Goal: Information Seeking & Learning: Learn about a topic

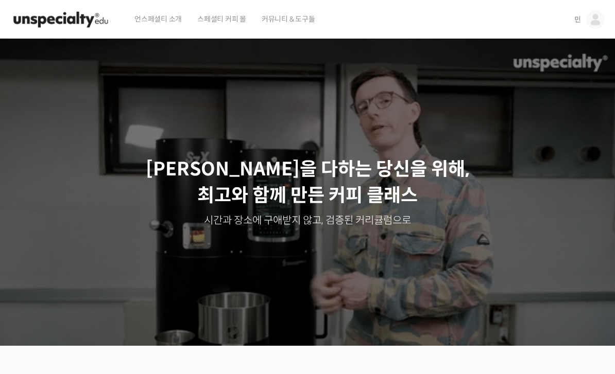
click at [599, 21] on img at bounding box center [595, 19] width 19 height 19
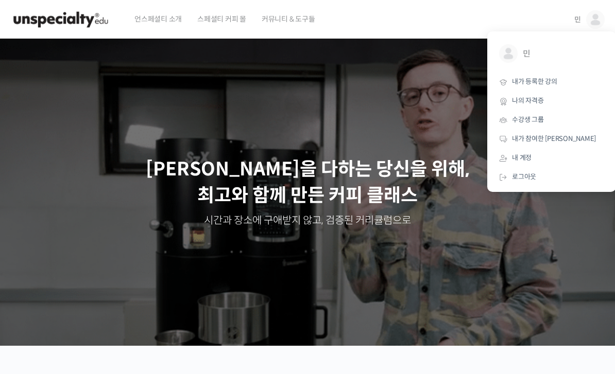
click at [552, 89] on link "내가 등록한 강의" at bounding box center [551, 82] width 120 height 19
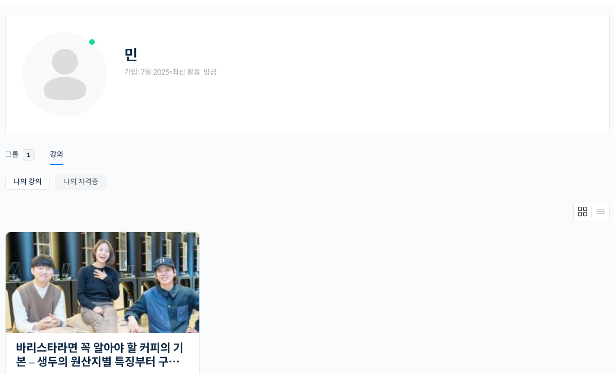
scroll to position [41, 0]
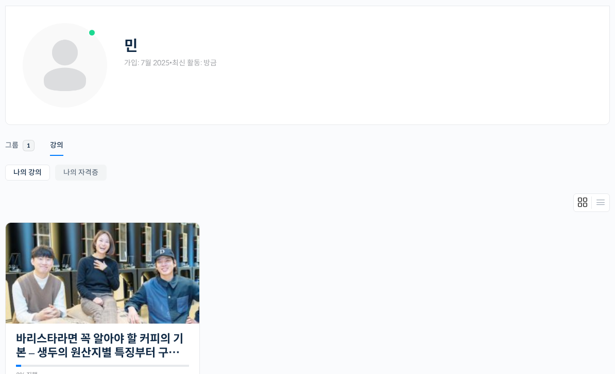
click at [188, 286] on img at bounding box center [103, 273] width 194 height 101
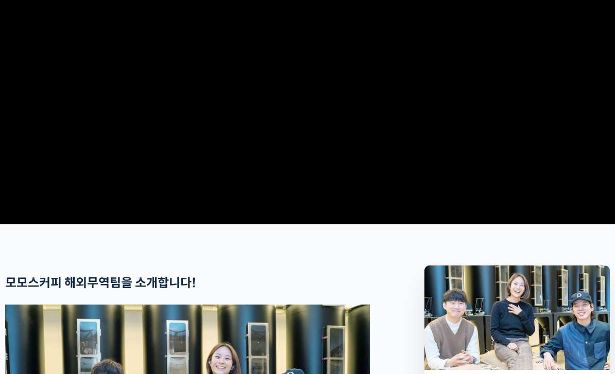
scroll to position [174, 0]
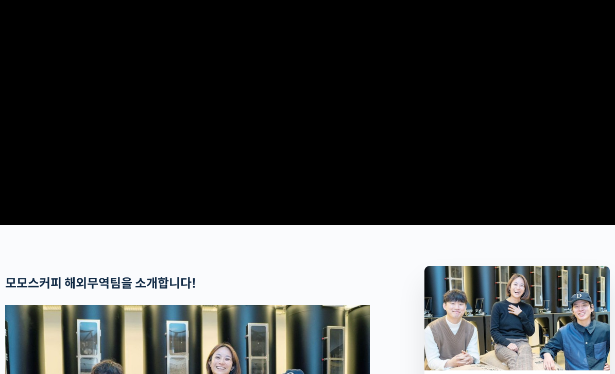
click at [329, 61] on video at bounding box center [308, 43] width 608 height 355
click at [294, 214] on video at bounding box center [308, 43] width 608 height 355
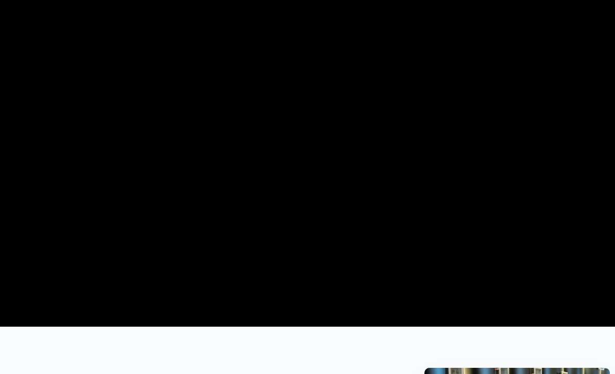
scroll to position [72, 0]
click at [316, 159] on video at bounding box center [308, 145] width 608 height 355
click at [360, 174] on video at bounding box center [308, 145] width 608 height 355
click at [309, 167] on video at bounding box center [308, 145] width 608 height 355
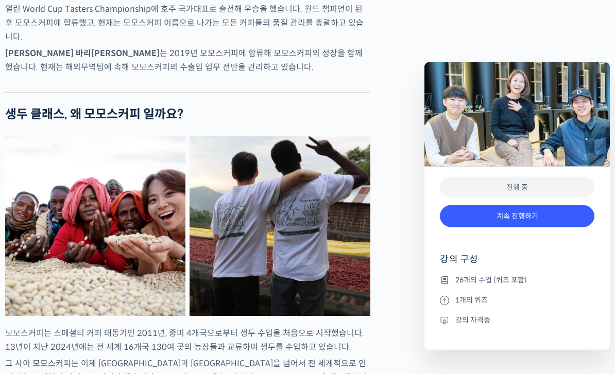
scroll to position [792, 0]
click at [529, 215] on link "계속 진행하기" at bounding box center [517, 216] width 154 height 22
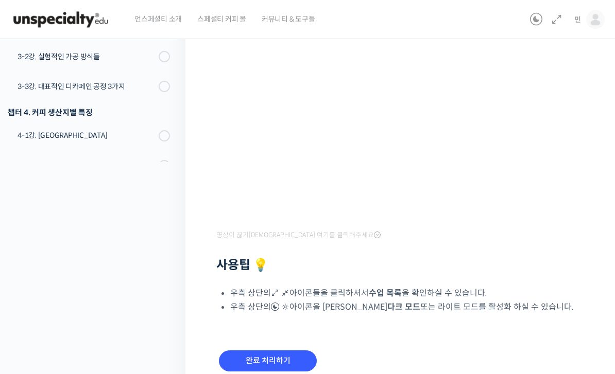
scroll to position [227, 0]
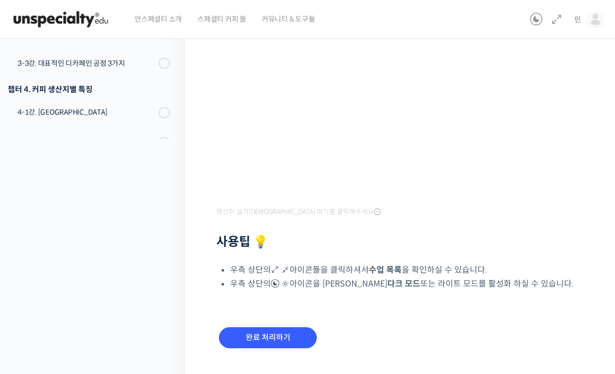
click at [306, 332] on input "완료 처리하기" at bounding box center [268, 338] width 98 height 21
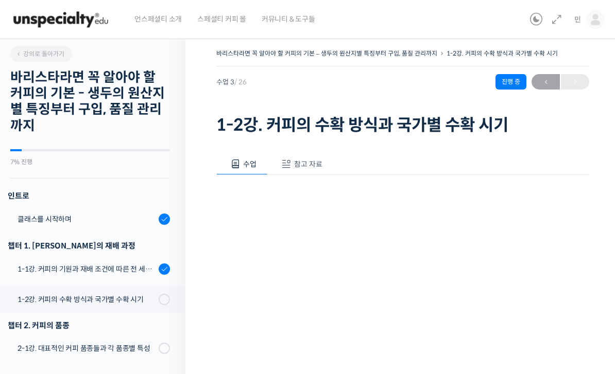
click at [319, 166] on span "참고 자료" at bounding box center [308, 164] width 28 height 9
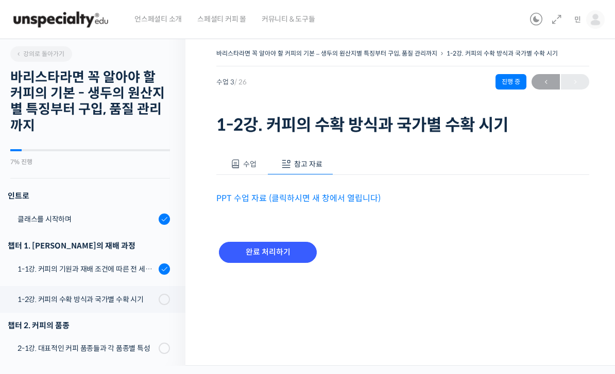
click at [321, 200] on link "PPT 수업 자료 (클릭하시면 새 창에서 열립니다)" at bounding box center [298, 198] width 164 height 11
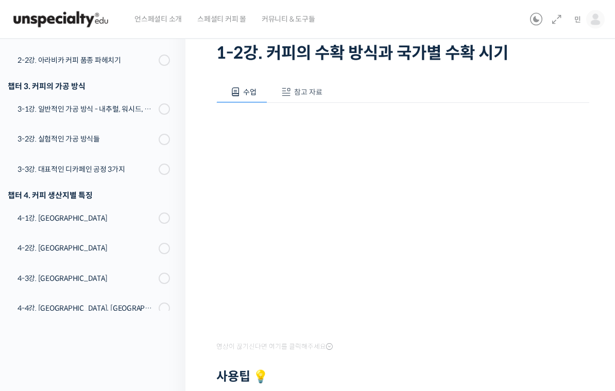
scroll to position [117, 0]
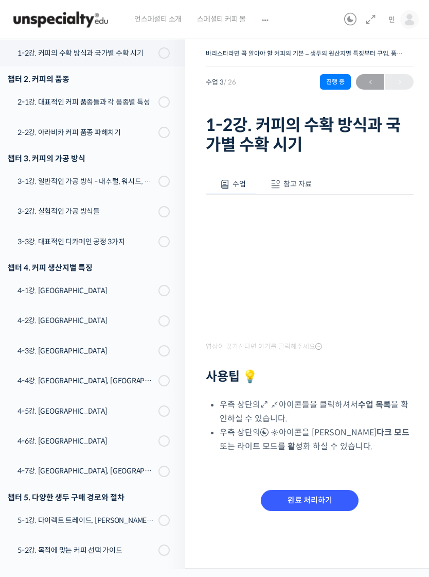
click at [373, 22] on icon at bounding box center [371, 19] width 12 height 12
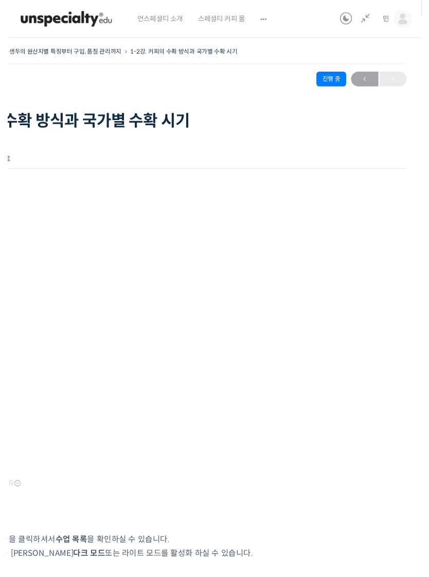
scroll to position [7, 0]
